Goal: Navigation & Orientation: Understand site structure

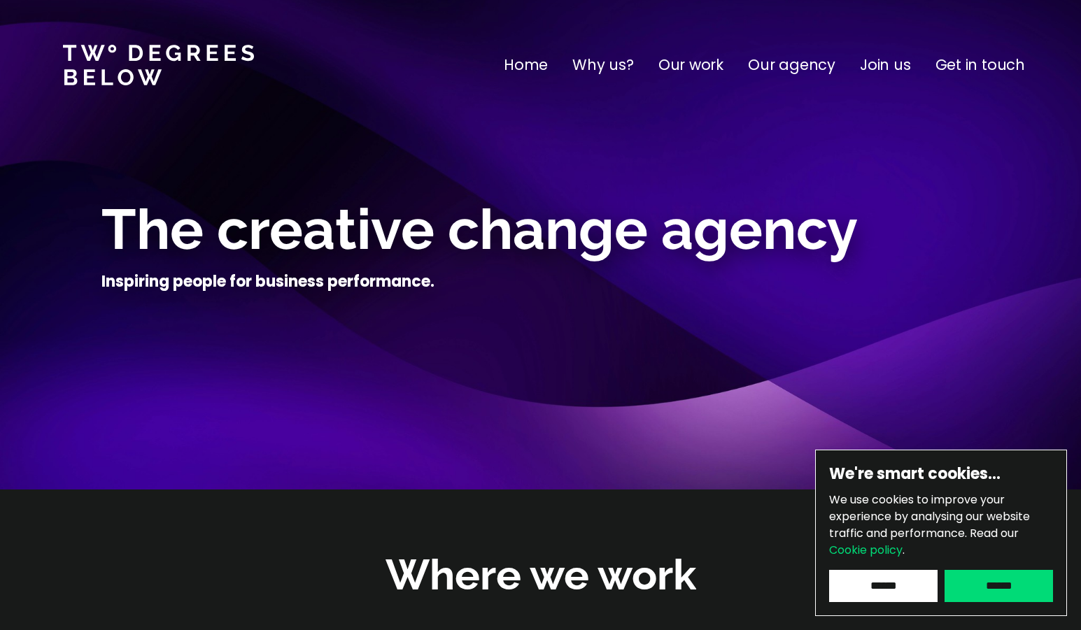
click at [1011, 586] on input "******" at bounding box center [998, 586] width 108 height 32
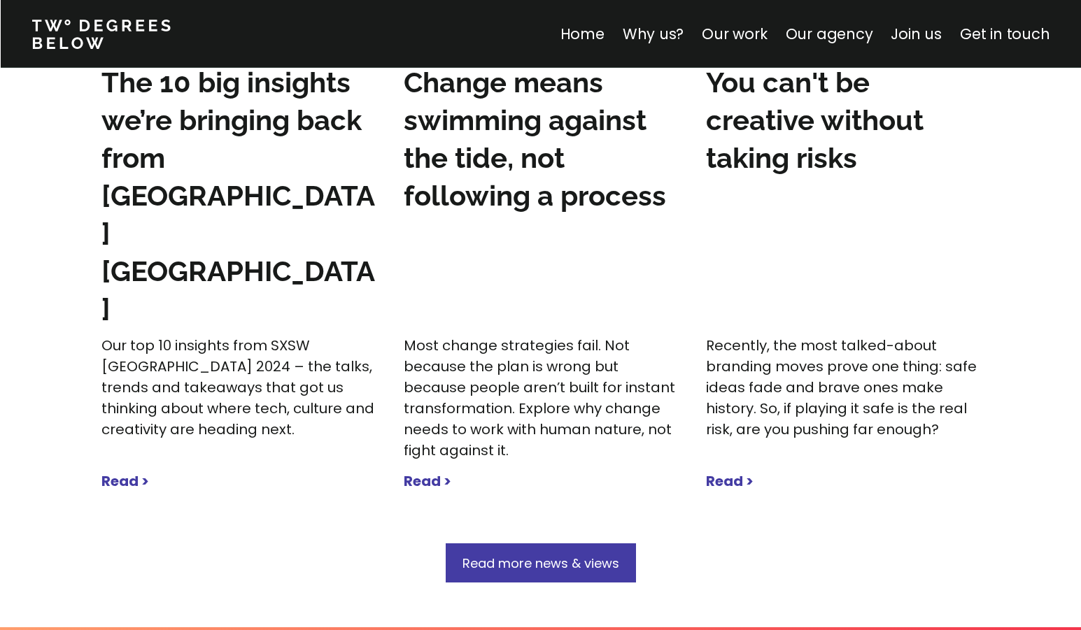
scroll to position [4435, 0]
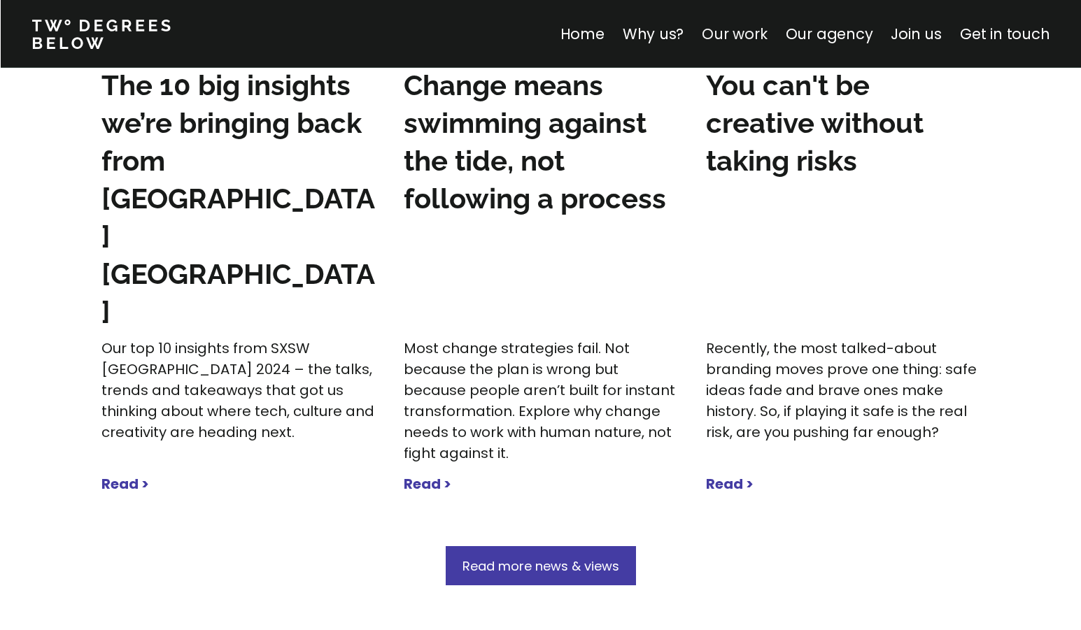
click at [734, 36] on link "Our work" at bounding box center [733, 34] width 65 height 20
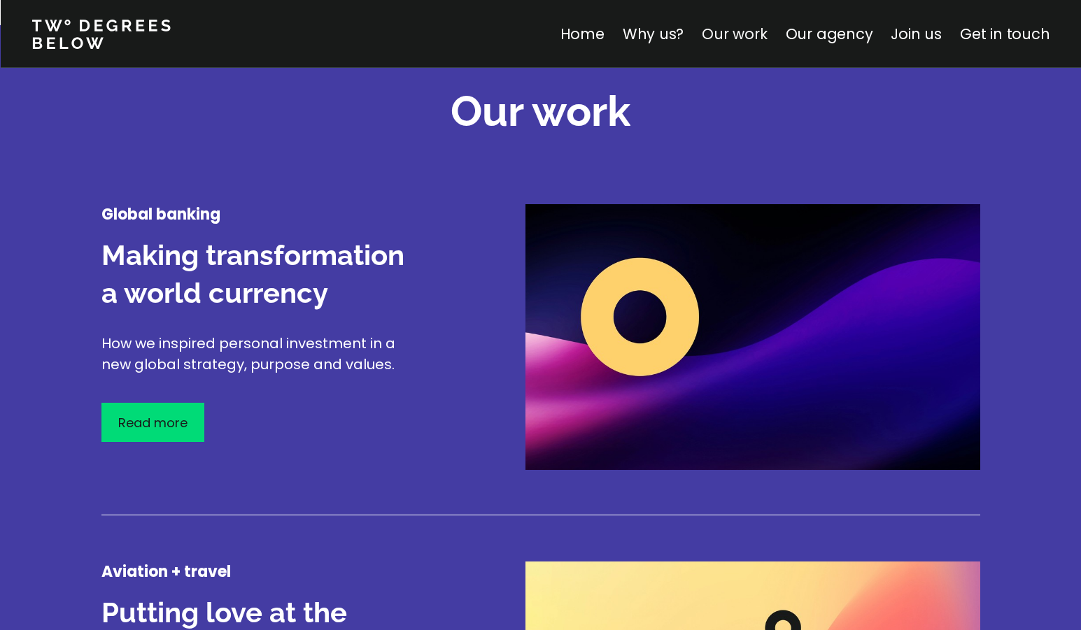
scroll to position [1639, 0]
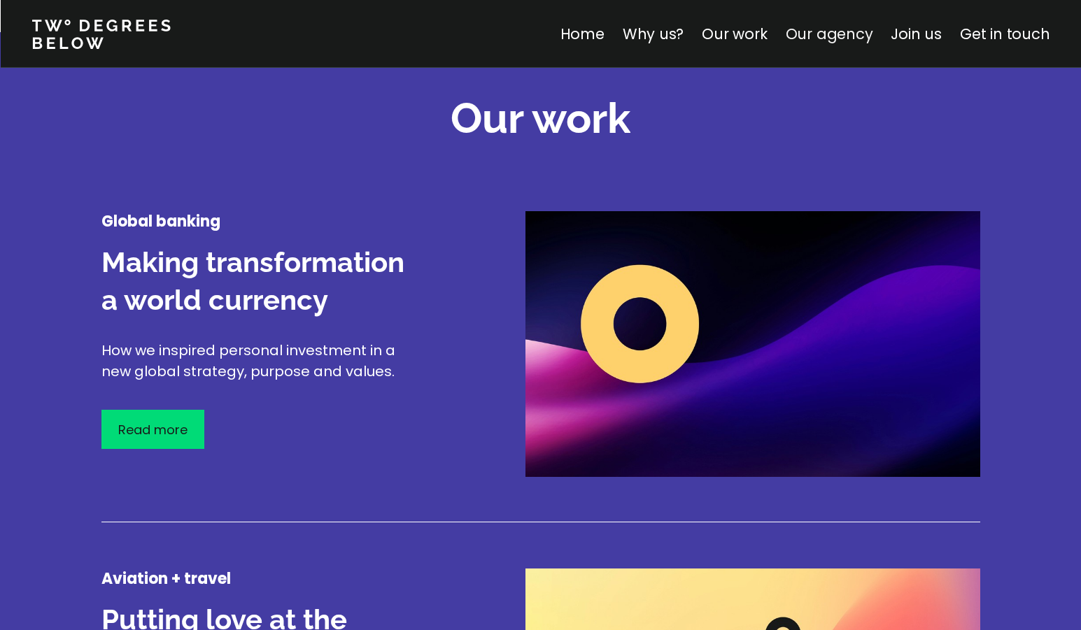
click at [827, 42] on link "Our agency" at bounding box center [828, 34] width 87 height 20
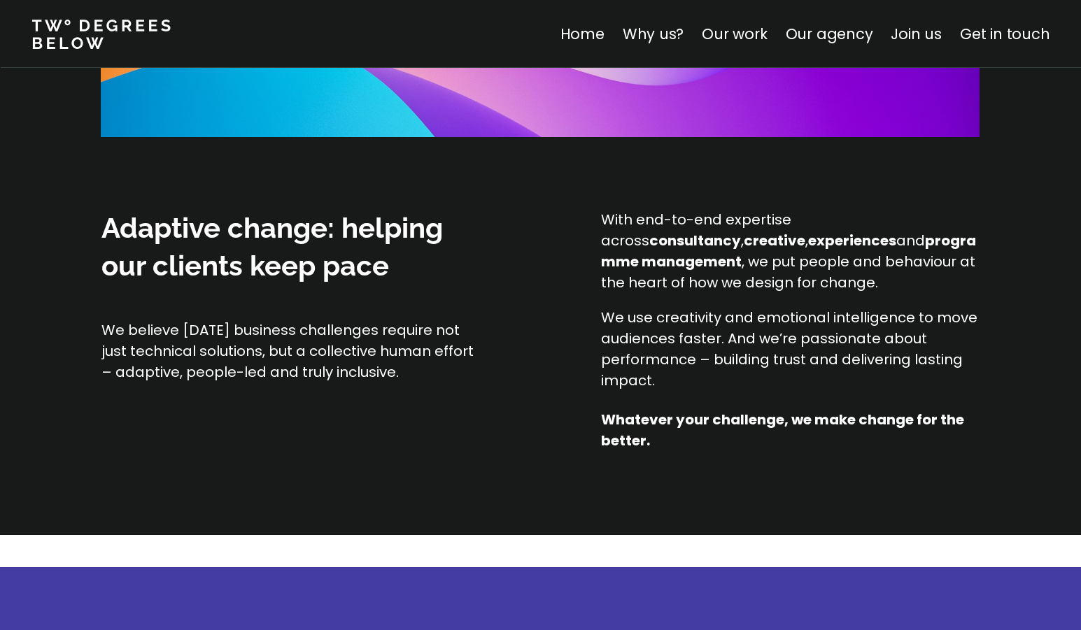
scroll to position [1011, 0]
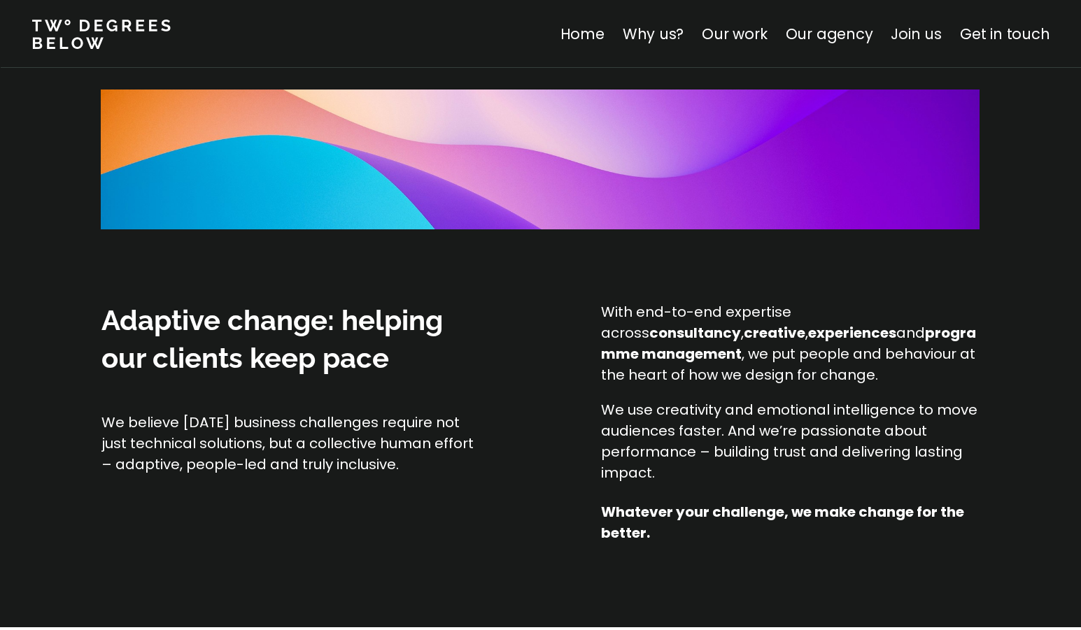
click at [919, 39] on link "Join us" at bounding box center [915, 34] width 51 height 20
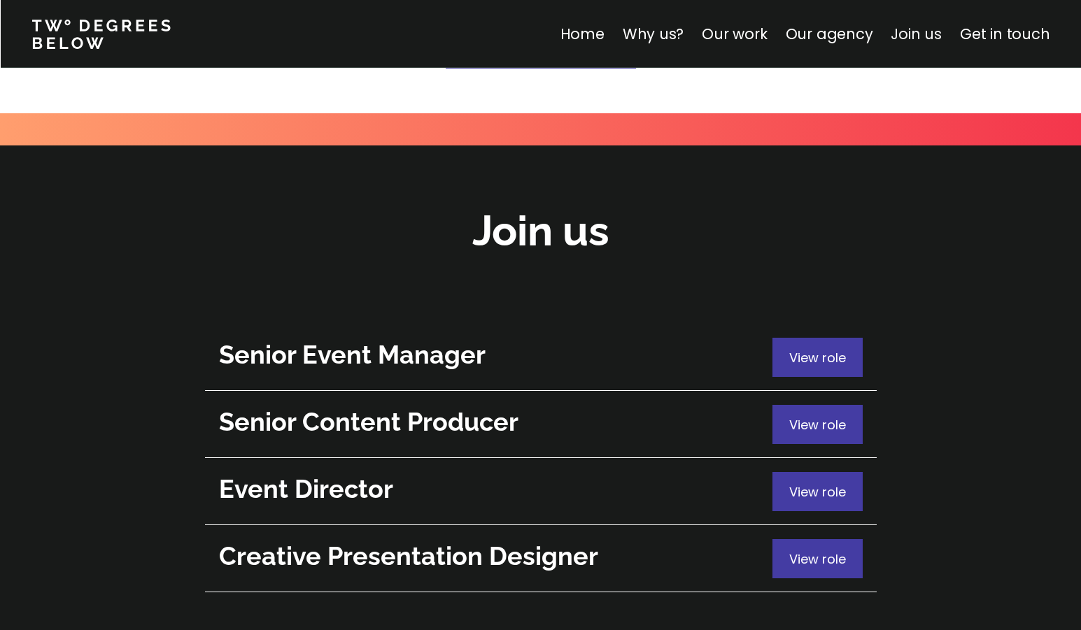
scroll to position [4963, 0]
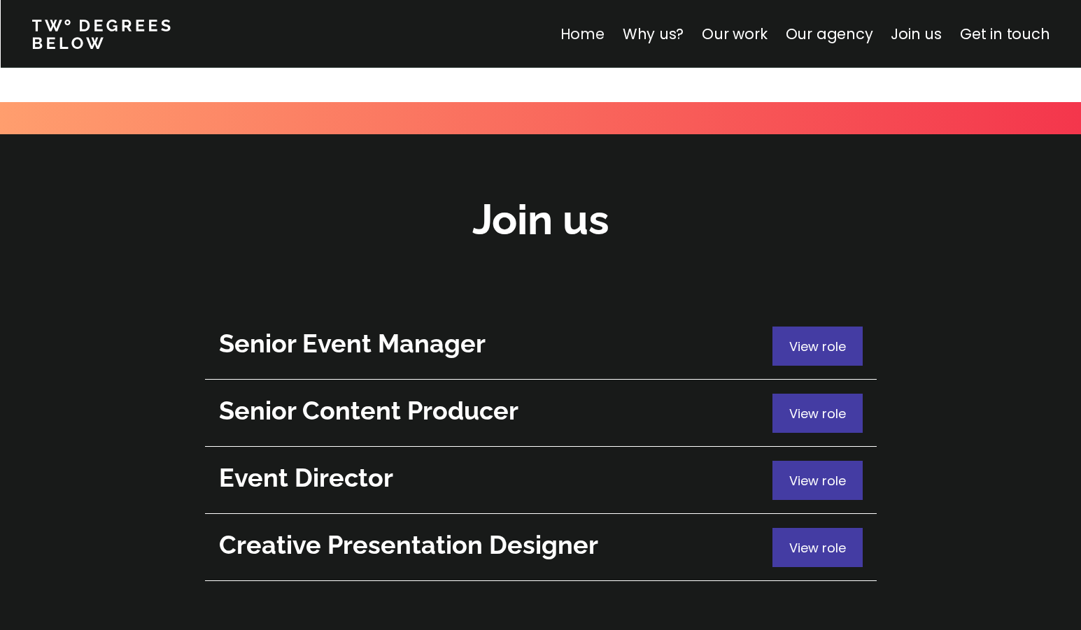
click at [596, 37] on link "Home" at bounding box center [581, 34] width 44 height 20
